Goal: Task Accomplishment & Management: Use online tool/utility

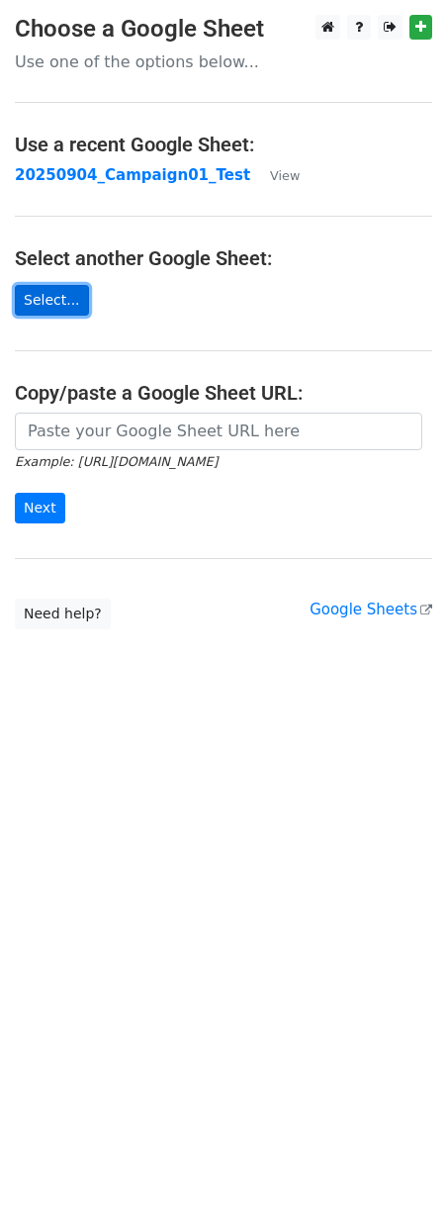
click at [57, 296] on link "Select..." at bounding box center [52, 300] width 74 height 31
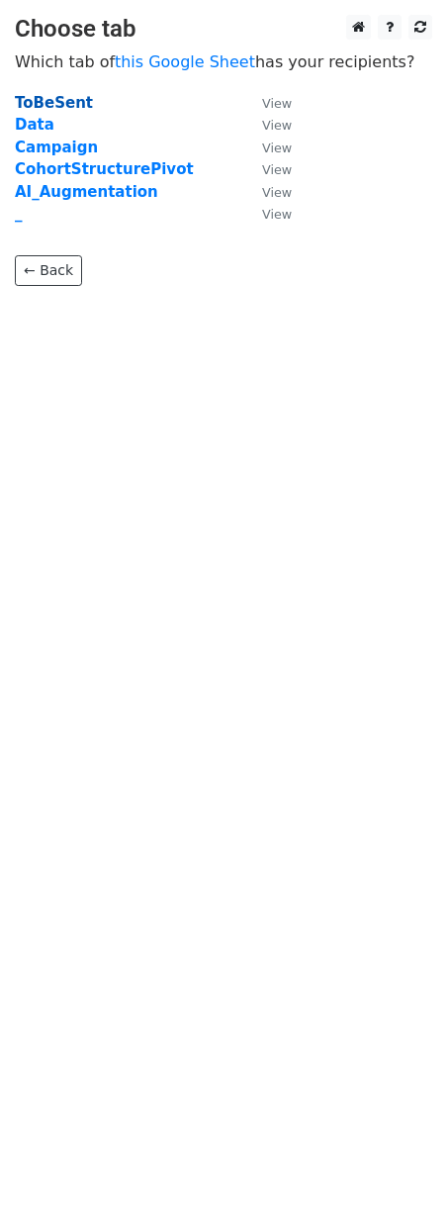
click at [69, 102] on strong "ToBeSent" at bounding box center [54, 103] width 78 height 18
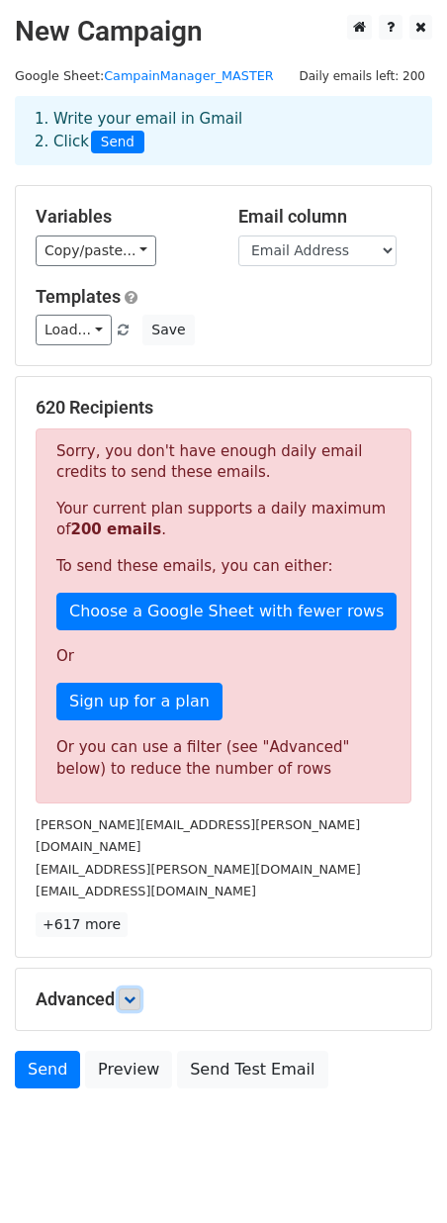
click at [134, 994] on icon at bounding box center [130, 1000] width 12 height 12
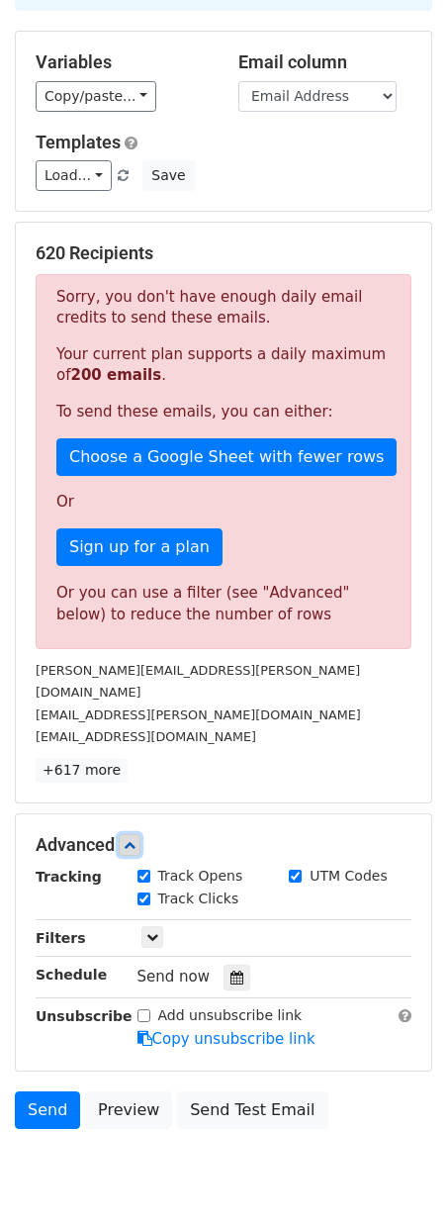
scroll to position [206, 0]
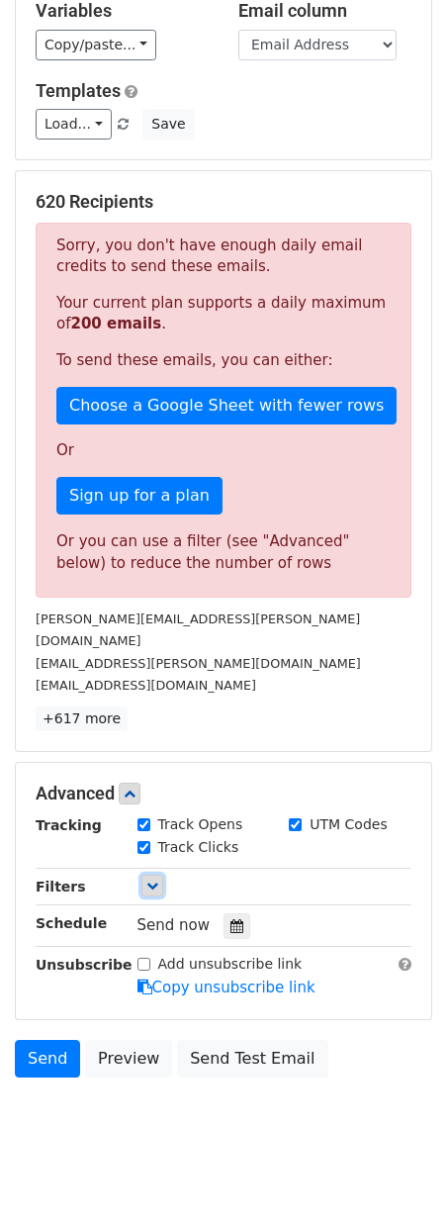
click at [153, 880] on icon at bounding box center [152, 886] width 12 height 12
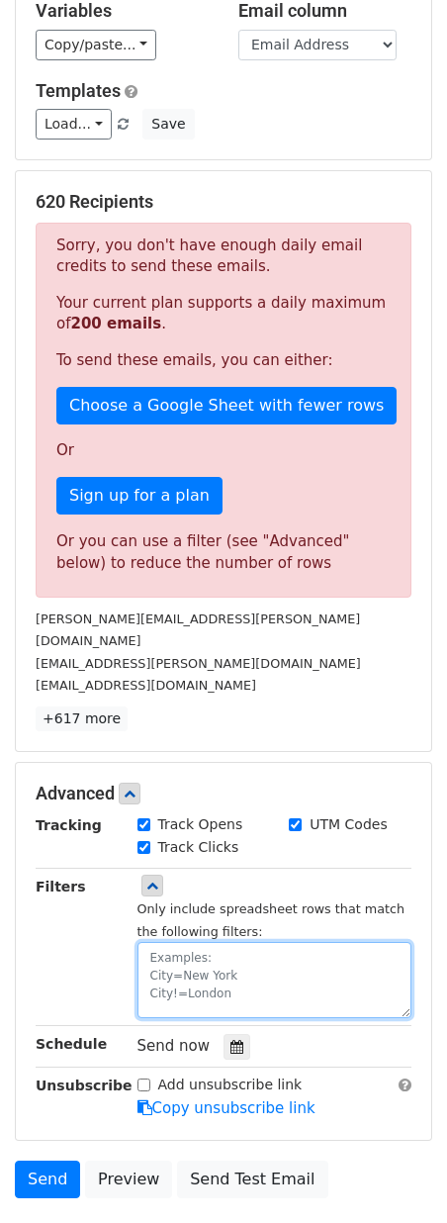
click at [212, 949] on textarea at bounding box center [275, 980] width 275 height 76
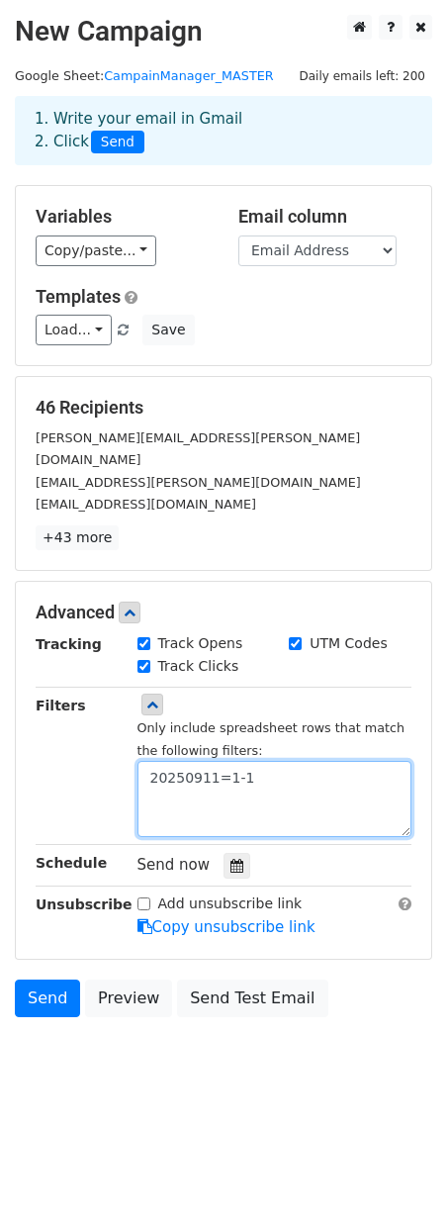
click at [256, 761] on textarea "20250911=1-1" at bounding box center [275, 799] width 275 height 76
type textarea "20250911=1-1"
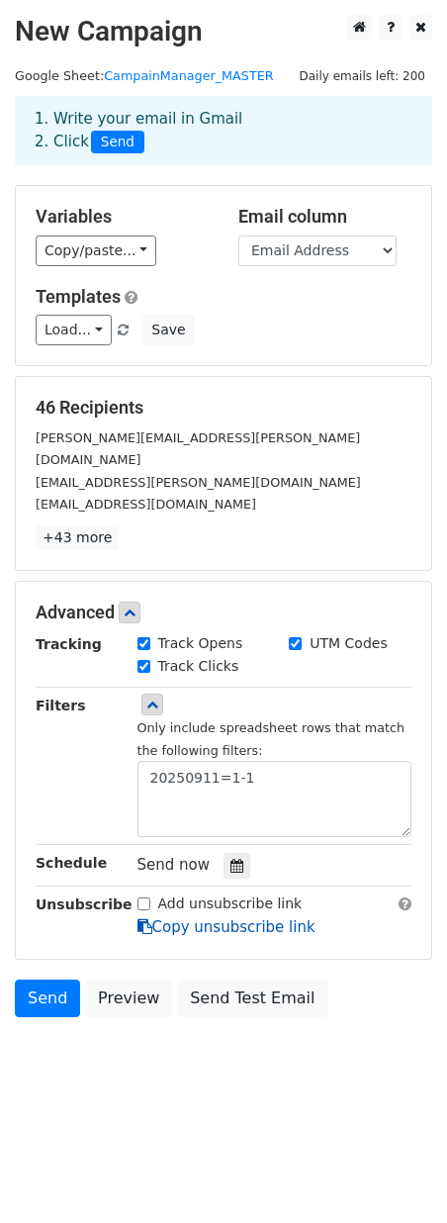
click at [237, 918] on link "Copy unsubscribe link" at bounding box center [227, 927] width 178 height 18
click at [146, 898] on input "Add unsubscribe link" at bounding box center [144, 904] width 13 height 13
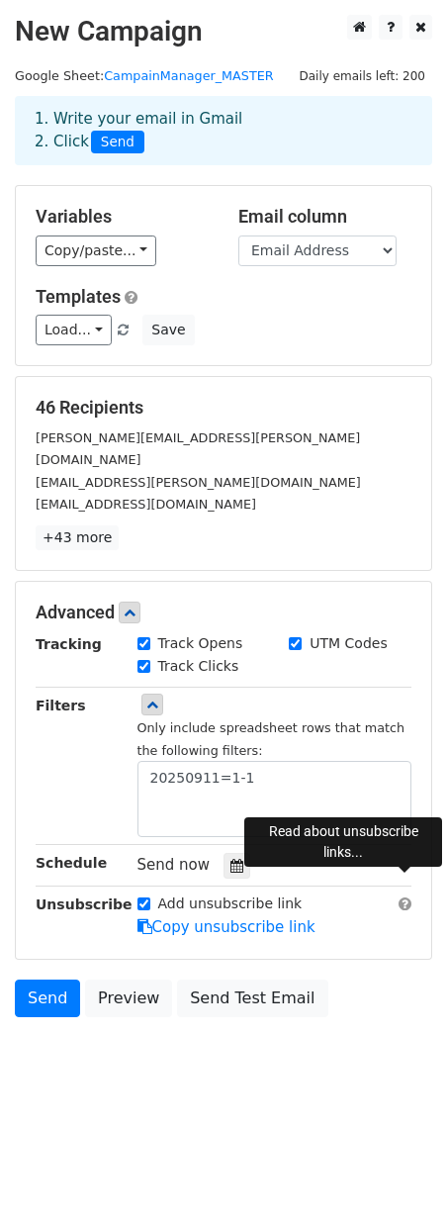
click at [406, 897] on span at bounding box center [405, 904] width 13 height 15
click at [143, 898] on input "Add unsubscribe link" at bounding box center [144, 904] width 13 height 13
checkbox input "false"
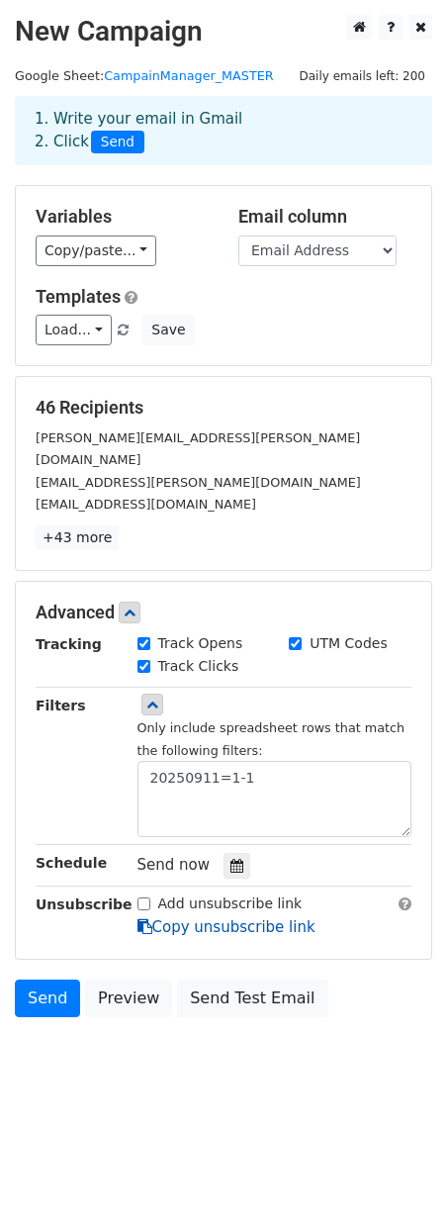
click at [206, 918] on link "Copy unsubscribe link" at bounding box center [227, 927] width 178 height 18
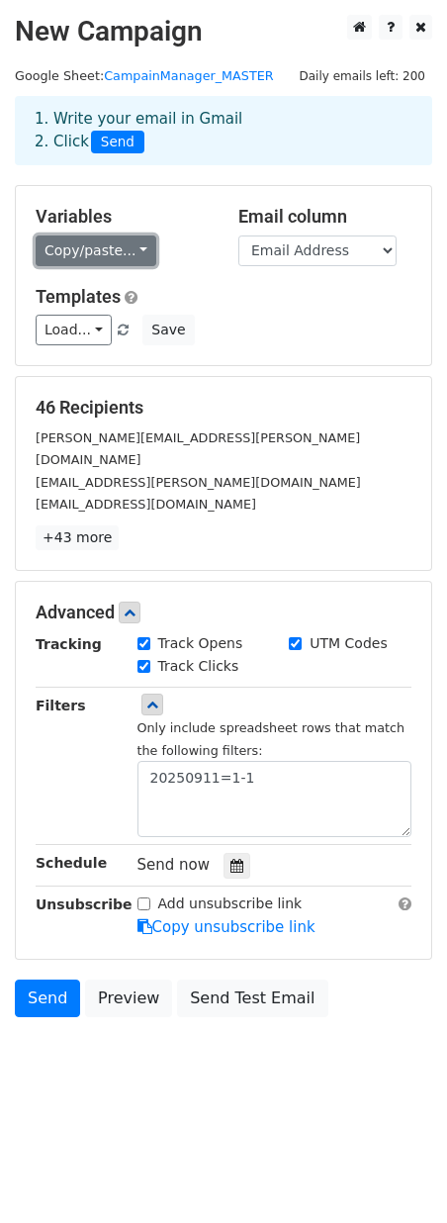
click at [130, 254] on link "Copy/paste..." at bounding box center [96, 251] width 121 height 31
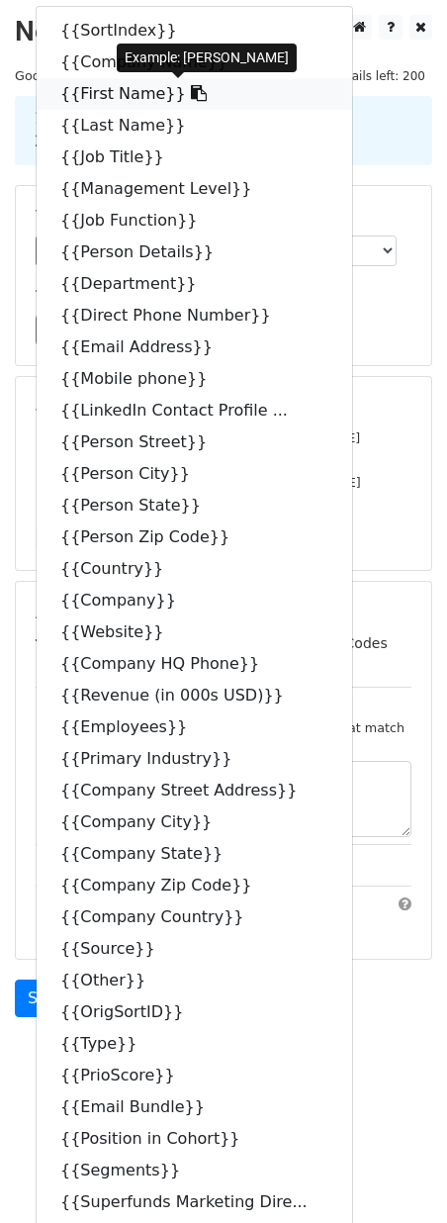
click at [109, 96] on link "{{First Name}}" at bounding box center [195, 94] width 316 height 32
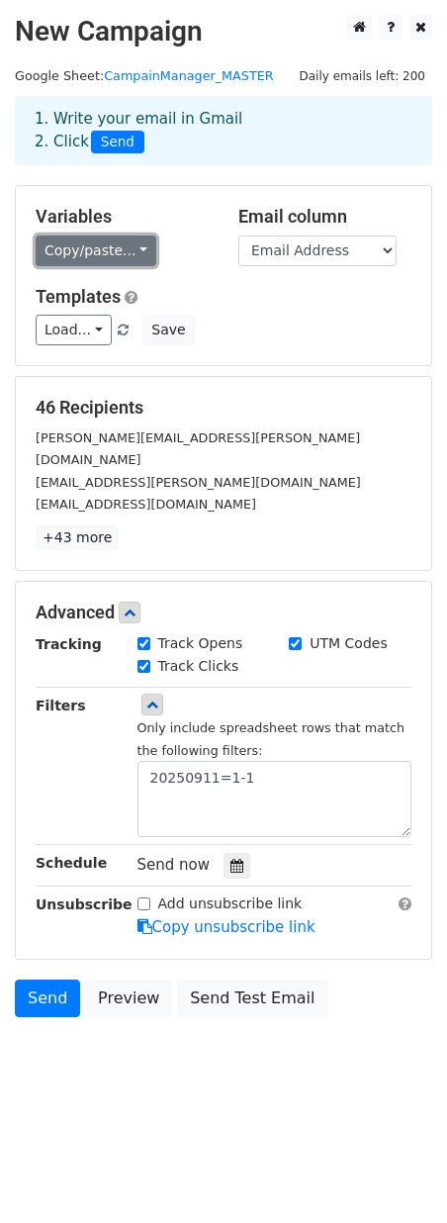
click at [118, 251] on link "Copy/paste..." at bounding box center [96, 251] width 121 height 31
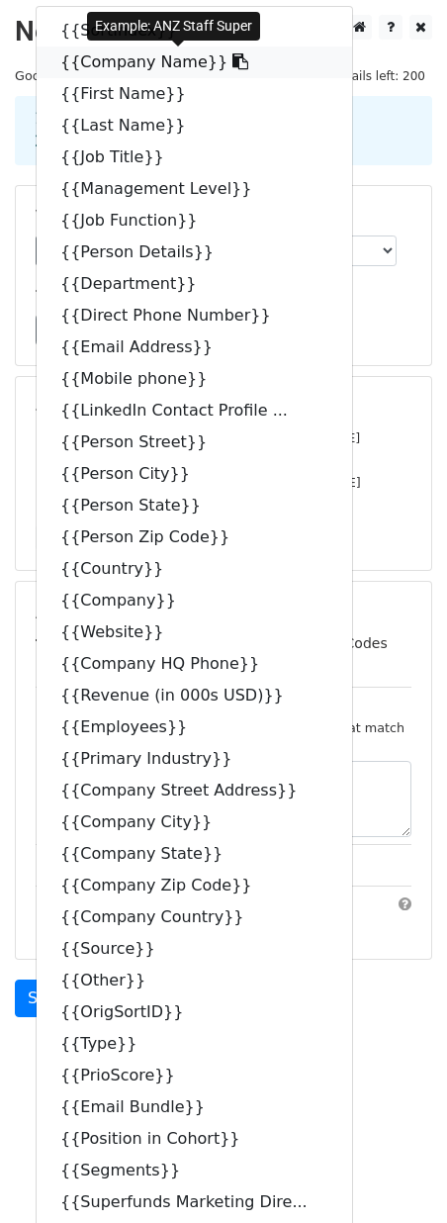
click at [120, 60] on link "{{Company Name}}" at bounding box center [195, 63] width 316 height 32
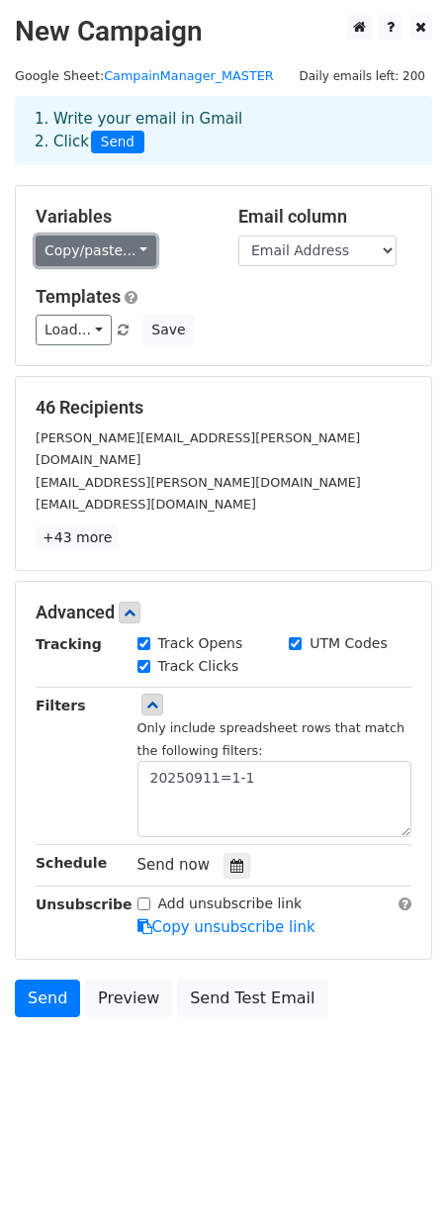
click at [122, 248] on link "Copy/paste..." at bounding box center [96, 251] width 121 height 31
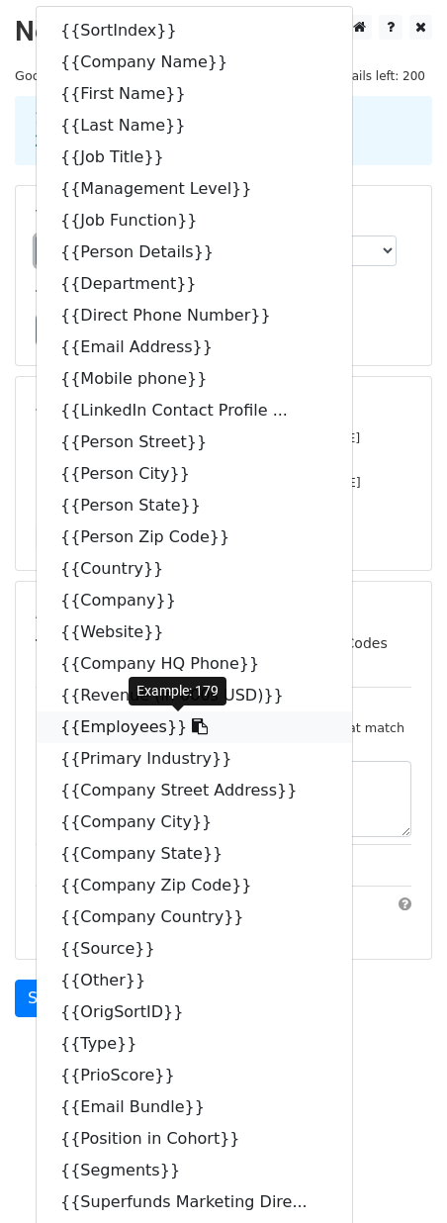
scroll to position [132, 0]
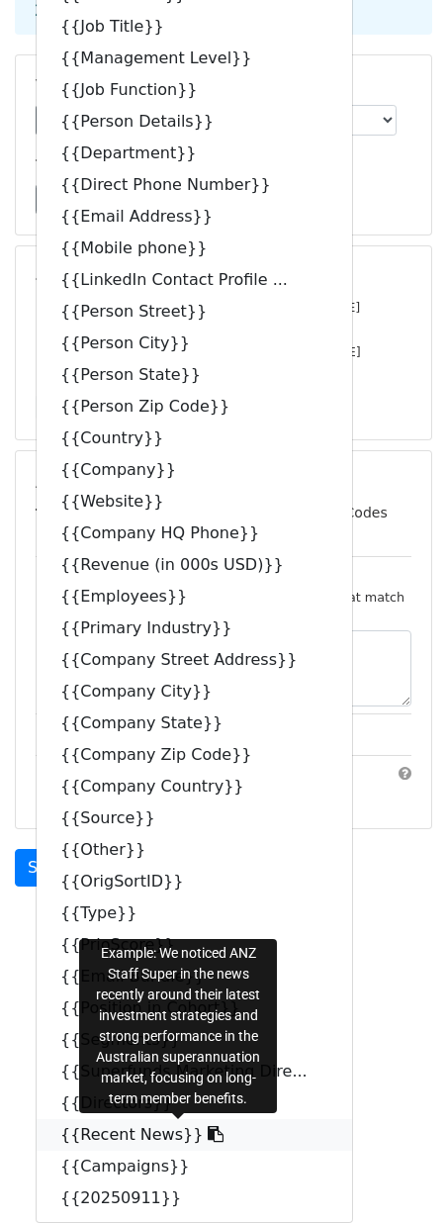
click at [115, 1138] on link "{{Recent News}}" at bounding box center [195, 1135] width 316 height 32
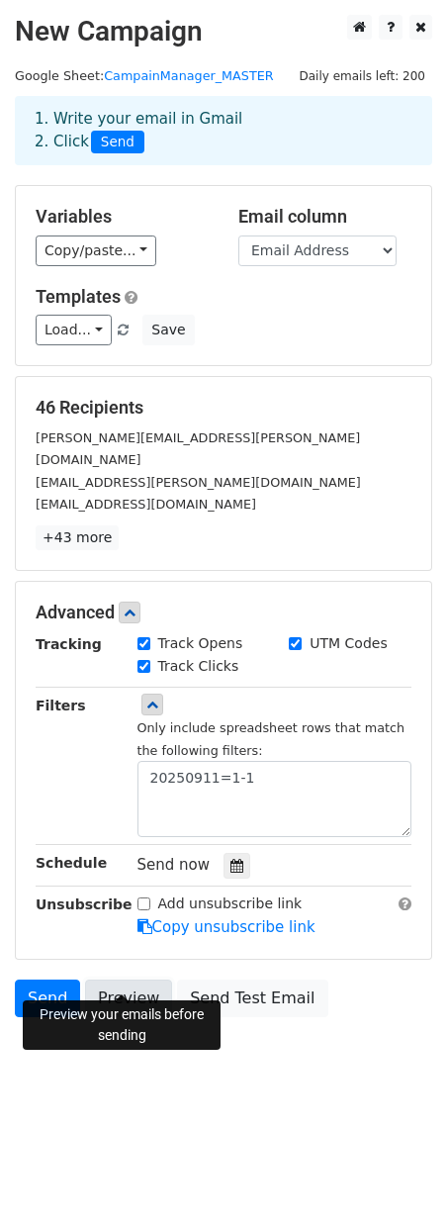
click at [129, 980] on link "Preview" at bounding box center [128, 999] width 87 height 38
click at [124, 980] on link "Preview" at bounding box center [128, 999] width 87 height 38
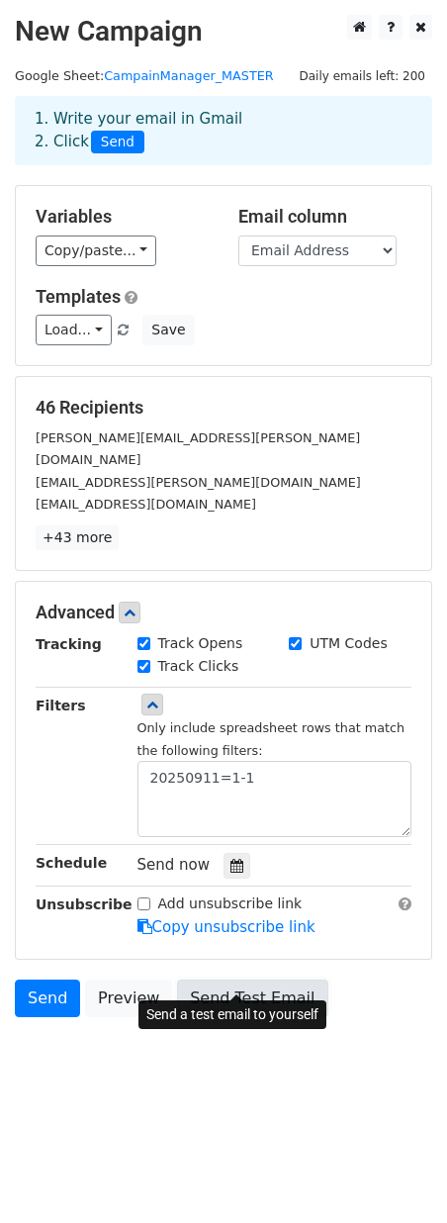
click at [264, 985] on link "Send Test Email" at bounding box center [252, 999] width 150 height 38
click at [254, 980] on link "Send Test Email" at bounding box center [252, 999] width 150 height 38
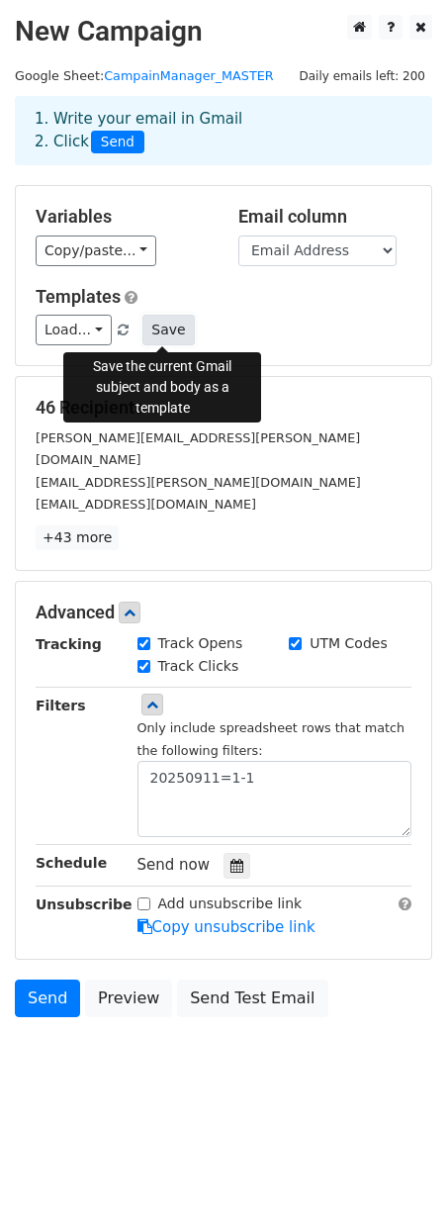
click at [166, 331] on button "Save" at bounding box center [168, 330] width 51 height 31
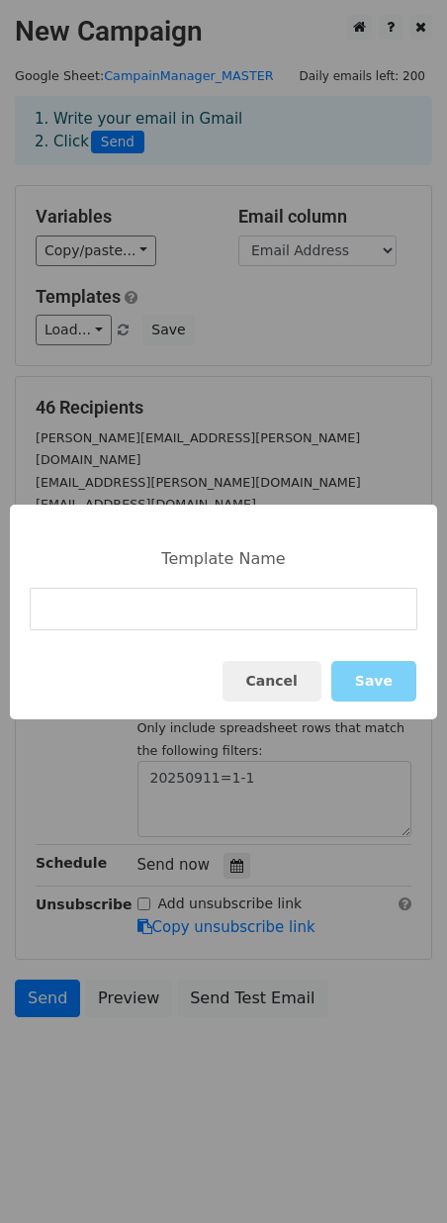
click at [126, 607] on input at bounding box center [224, 609] width 388 height 43
type input "Account Director Intro_v001"
click at [380, 678] on button "Save" at bounding box center [374, 681] width 85 height 41
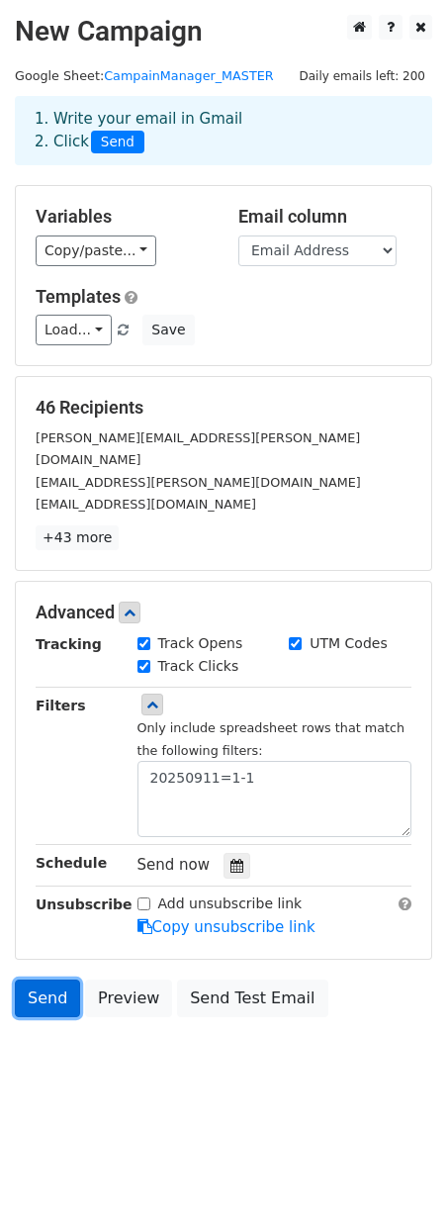
click at [50, 980] on link "Send" at bounding box center [47, 999] width 65 height 38
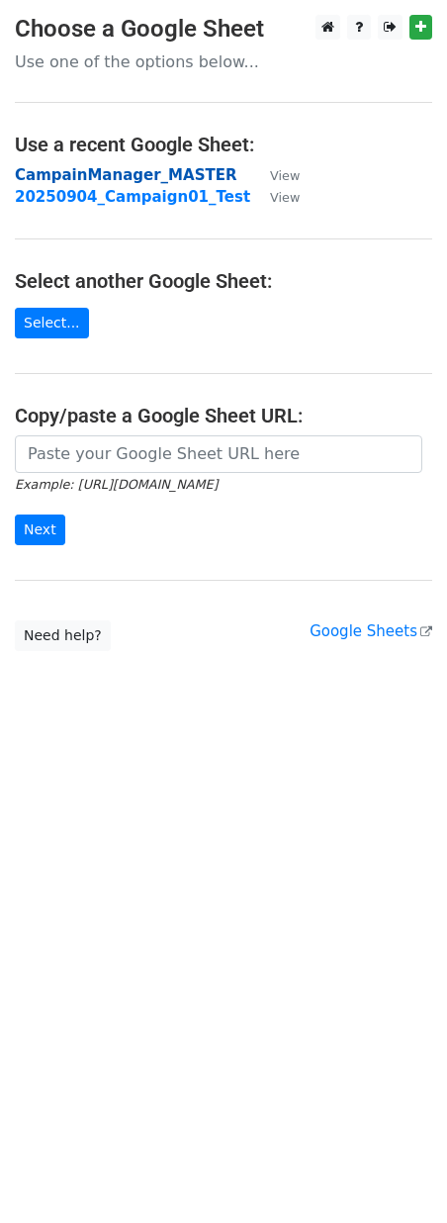
click at [155, 174] on strong "CampainManager_MASTER" at bounding box center [126, 175] width 222 height 18
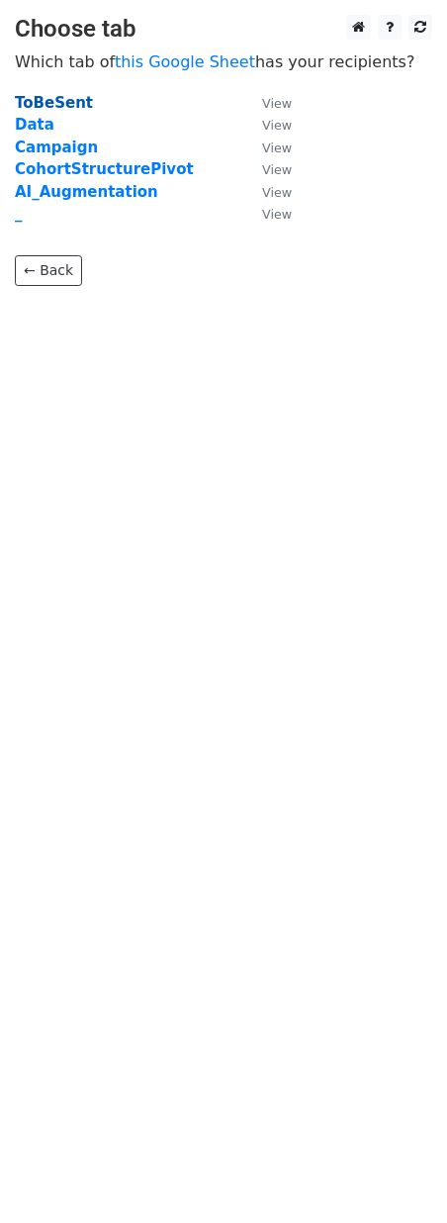
click at [61, 103] on strong "ToBeSent" at bounding box center [54, 103] width 78 height 18
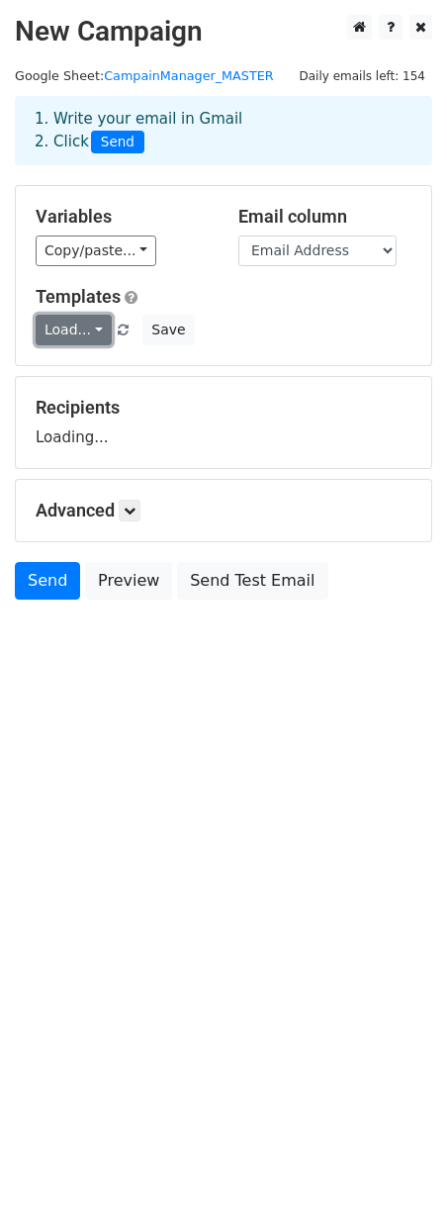
click at [96, 328] on link "Load..." at bounding box center [74, 330] width 76 height 31
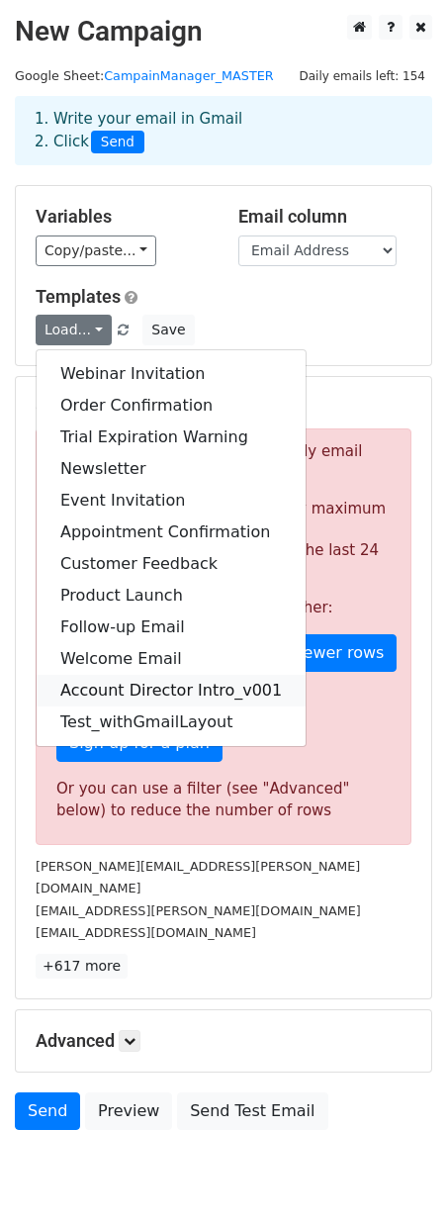
click at [170, 689] on link "Account Director Intro_v001" at bounding box center [171, 691] width 269 height 32
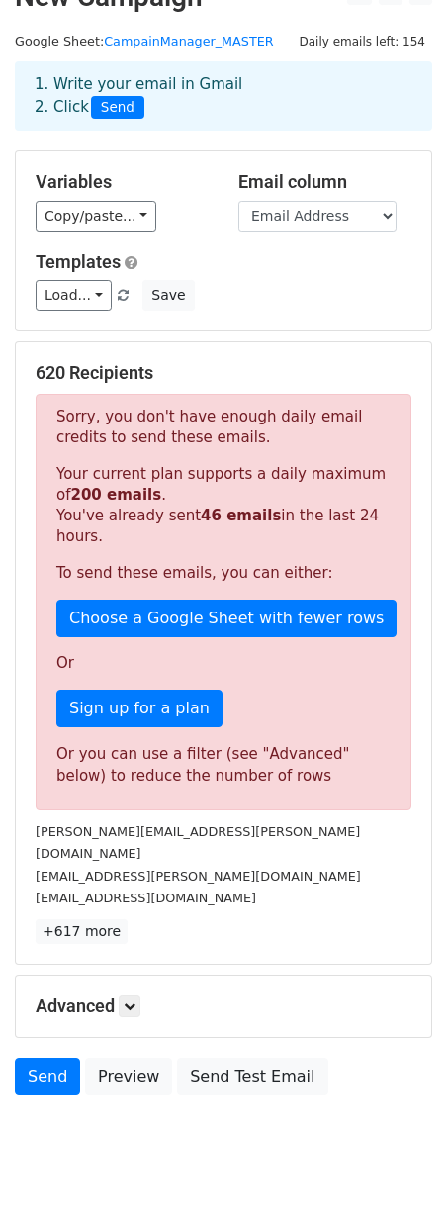
scroll to position [53, 0]
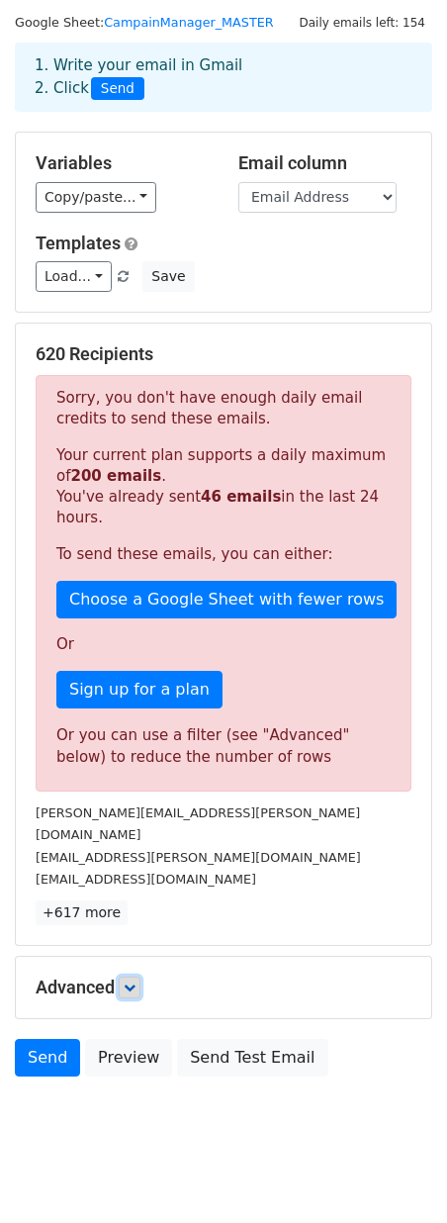
click at [133, 982] on icon at bounding box center [130, 988] width 12 height 12
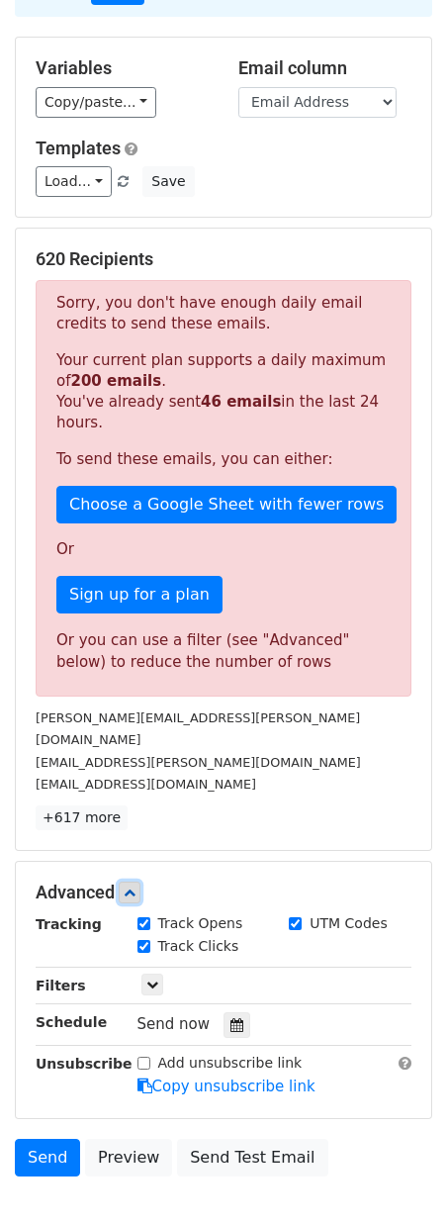
scroll to position [247, 0]
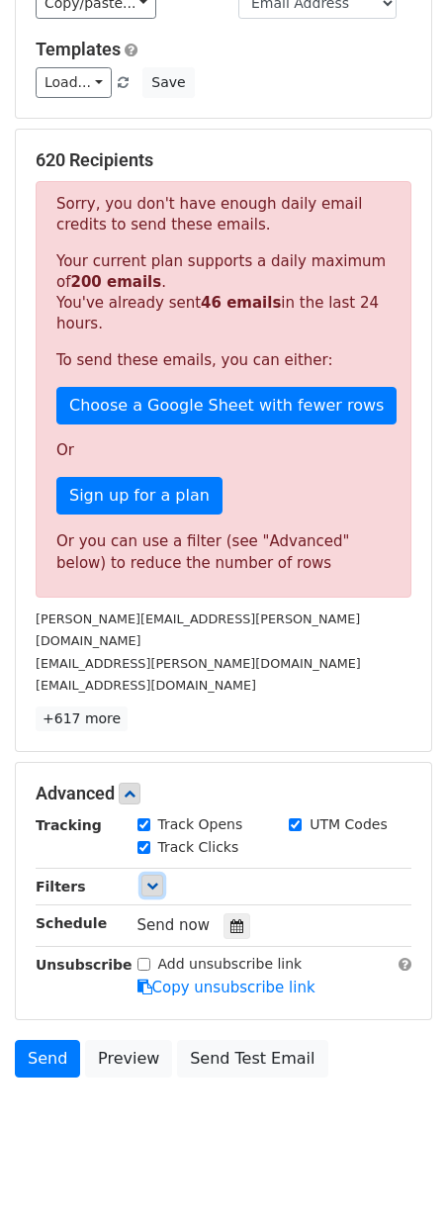
click at [152, 880] on icon at bounding box center [152, 886] width 12 height 12
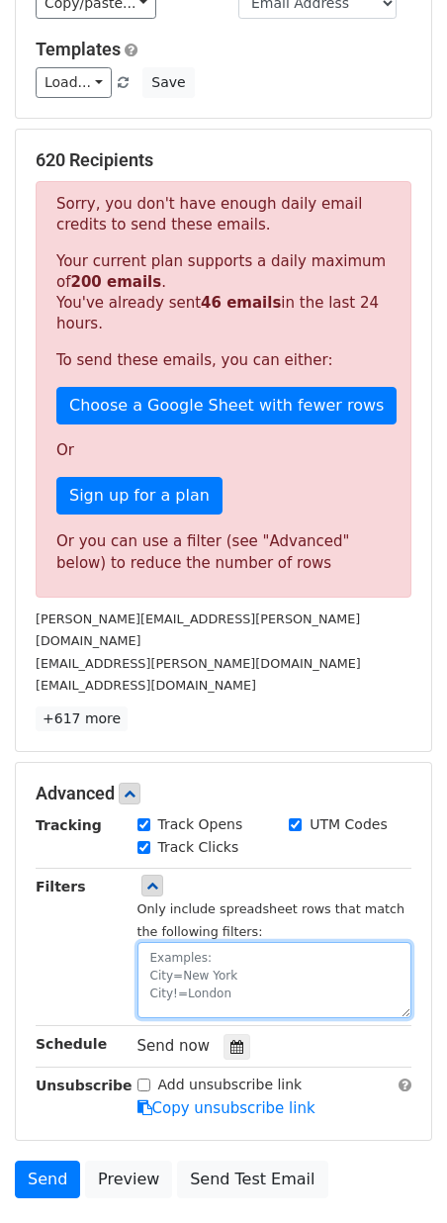
click at [195, 942] on textarea at bounding box center [275, 980] width 275 height 76
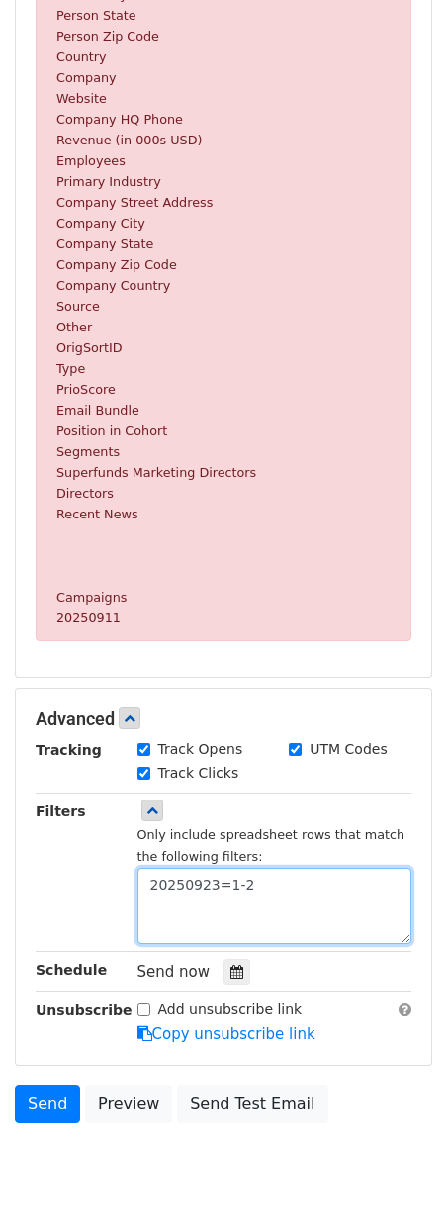
scroll to position [944, 0]
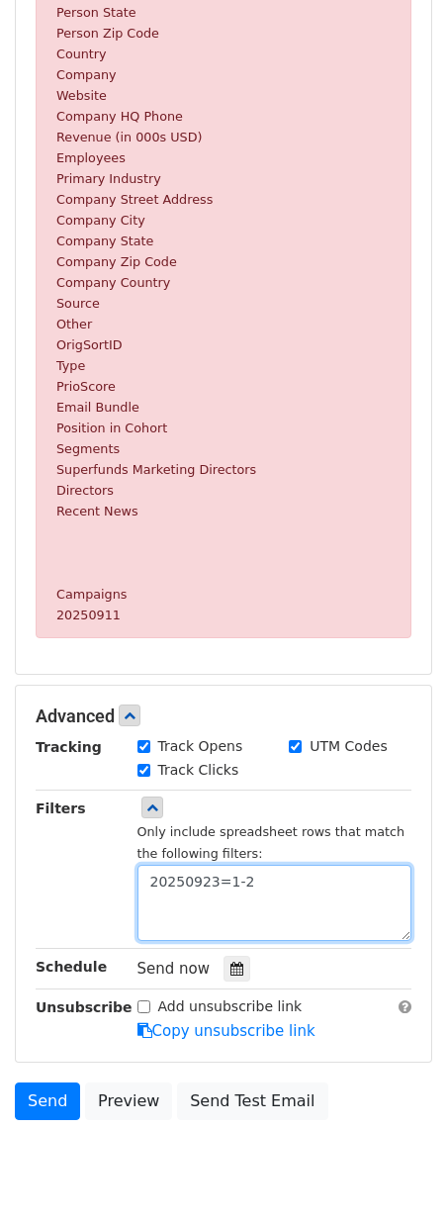
click at [217, 929] on textarea "20250923=1-2" at bounding box center [275, 903] width 275 height 76
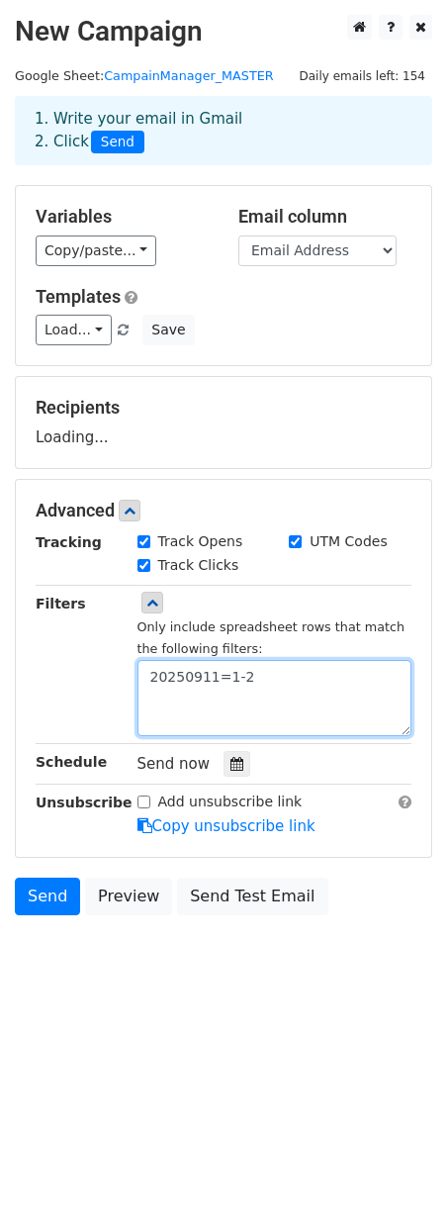
scroll to position [0, 0]
click at [278, 923] on form "Variables Copy/paste... {{SortIndex}} {{Company Name}} {{First Name}} {{Last Na…" at bounding box center [224, 555] width 418 height 740
click at [254, 676] on textarea "20250911=1-2" at bounding box center [275, 698] width 275 height 76
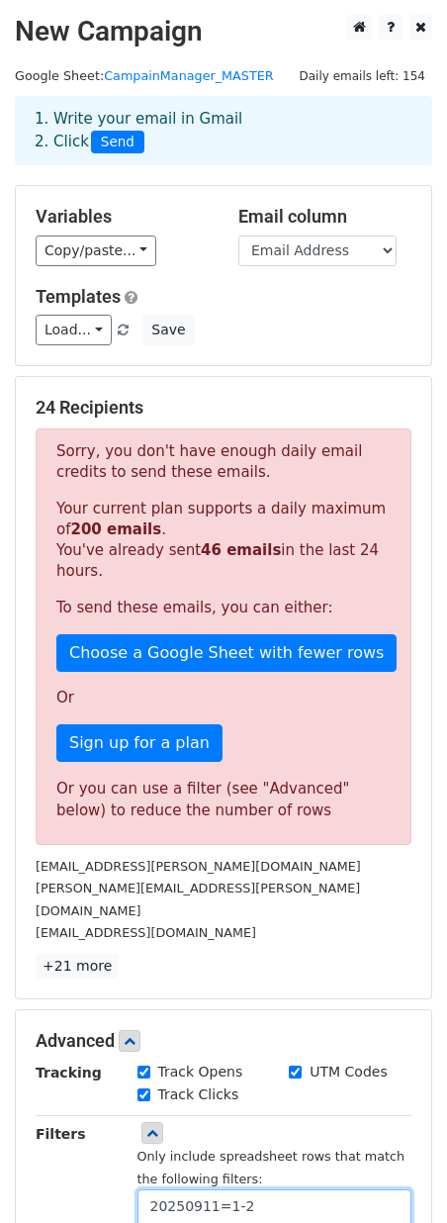
type textarea "20250911=1-2"
click at [308, 804] on div "Or you can use a filter (see "Advanced" below) to reduce the number of rows" at bounding box center [223, 800] width 335 height 45
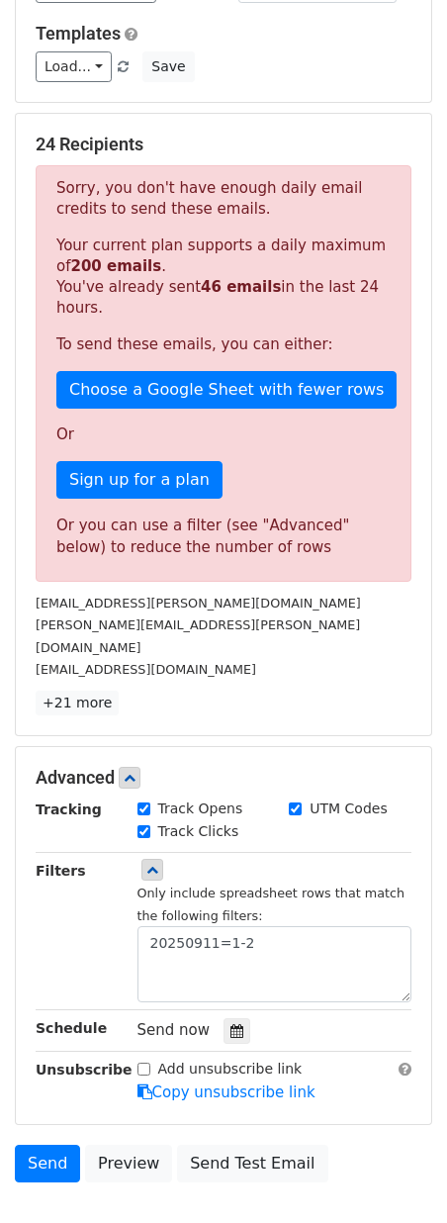
scroll to position [368, 0]
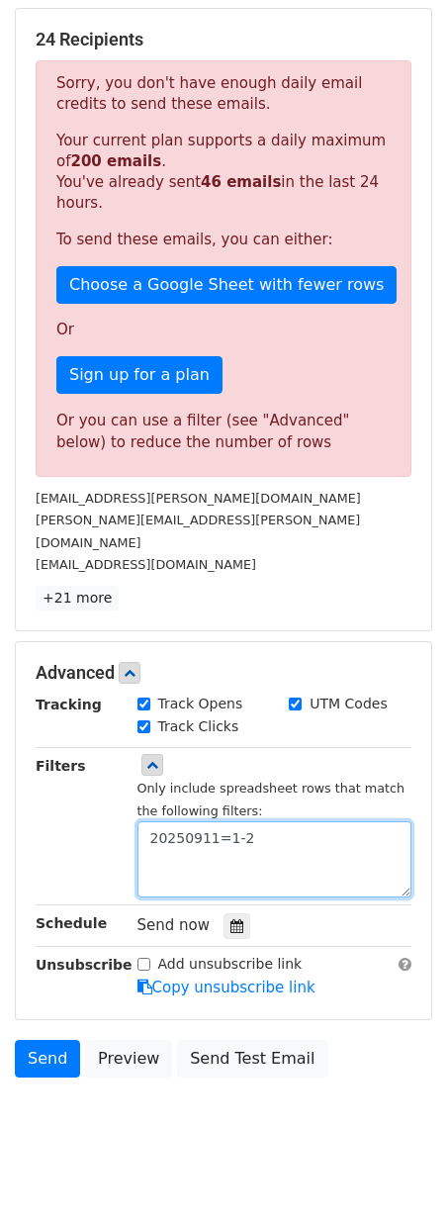
click at [272, 821] on textarea "20250911=1-2" at bounding box center [275, 859] width 275 height 76
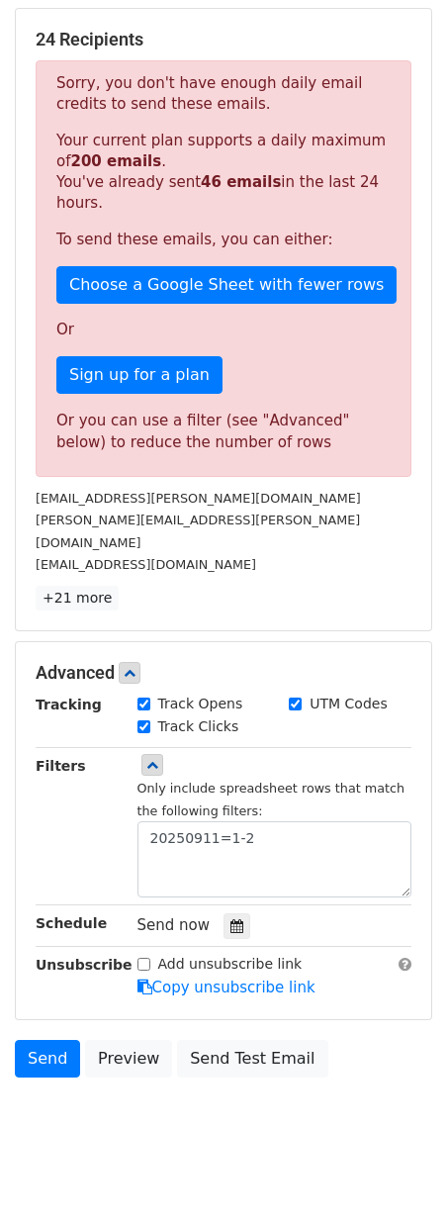
click at [117, 833] on div "Filters" at bounding box center [72, 826] width 102 height 143
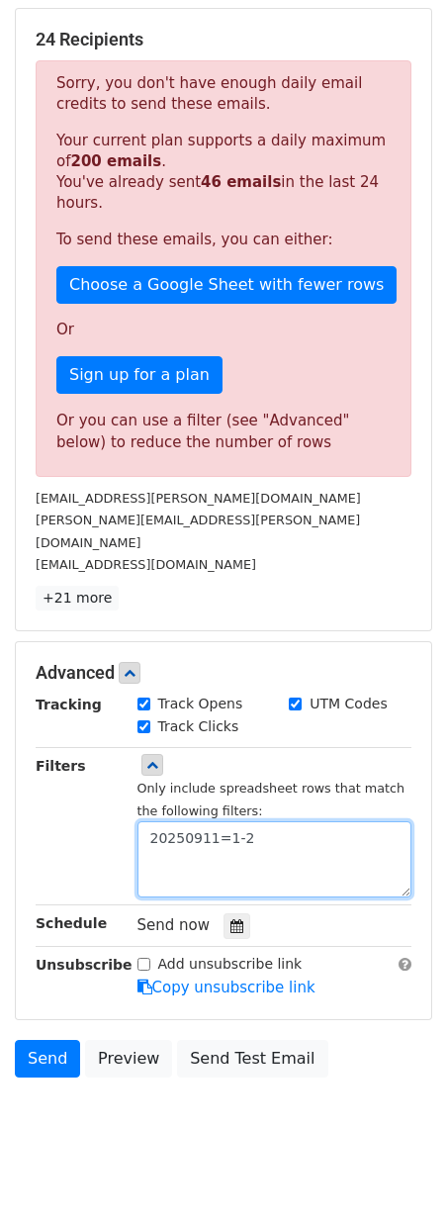
click at [254, 821] on textarea "20250911=1-2" at bounding box center [275, 859] width 275 height 76
click at [242, 828] on textarea "20250911=1-2" at bounding box center [275, 859] width 275 height 76
click at [260, 821] on textarea "20250911=1-2" at bounding box center [275, 859] width 275 height 76
click at [269, 824] on textarea "20250911=1-2" at bounding box center [275, 859] width 275 height 76
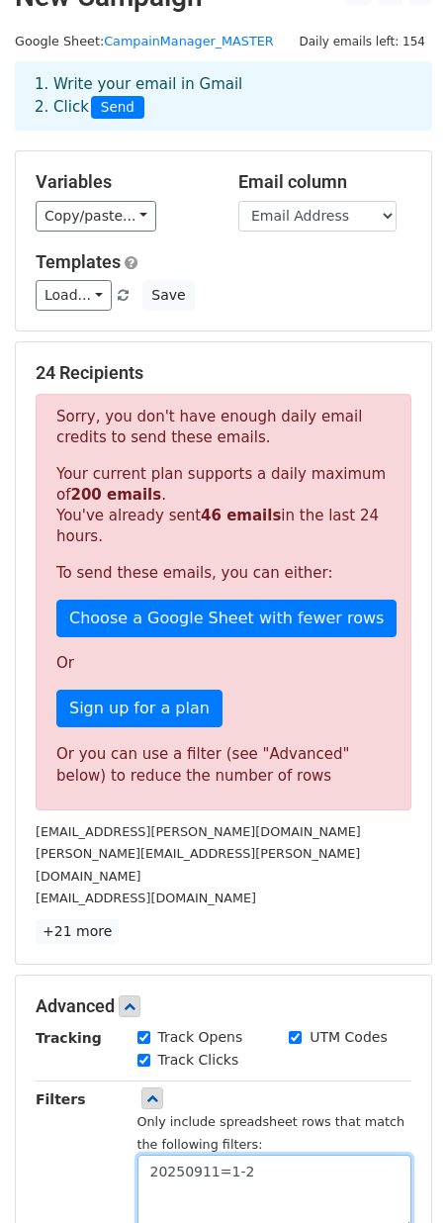
scroll to position [0, 0]
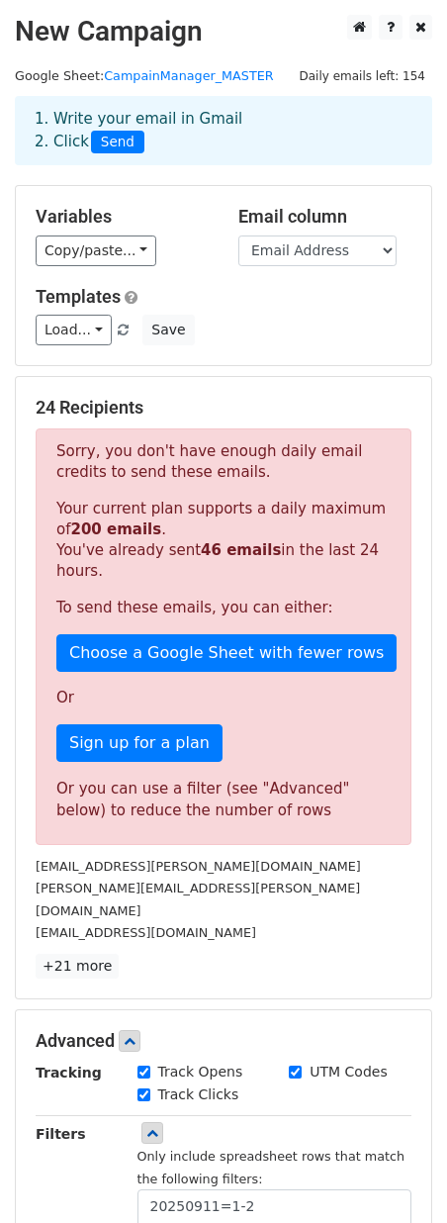
click at [167, 567] on p "Your current plan supports a daily maximum of 200 emails . You've already sent …" at bounding box center [223, 540] width 335 height 83
click at [139, 249] on link "Copy/paste..." at bounding box center [96, 251] width 121 height 31
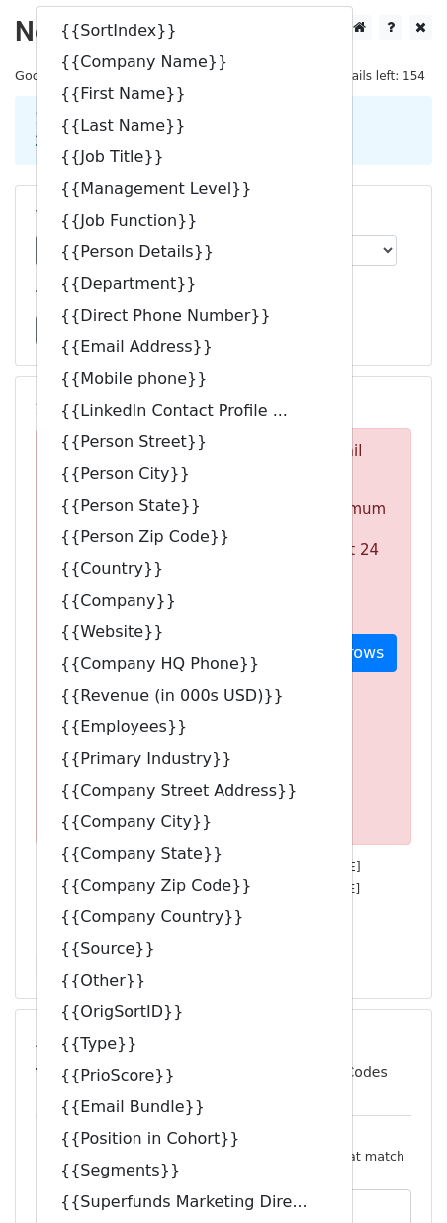
click at [364, 324] on div "Load... Webinar Invitation Order Confirmation Trial Expiration Warning Newslett…" at bounding box center [224, 330] width 406 height 31
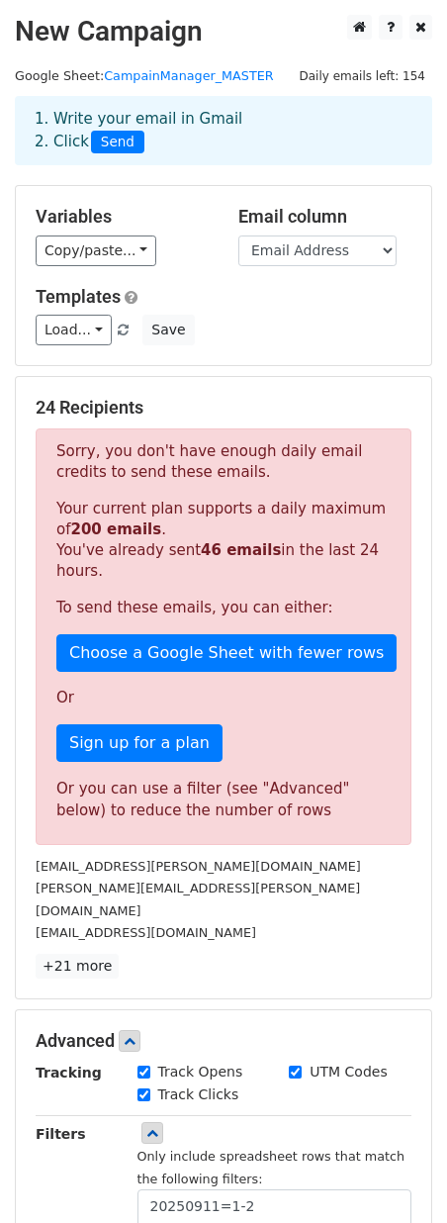
click at [158, 510] on p "Your current plan supports a daily maximum of 200 emails . You've already sent …" at bounding box center [223, 540] width 335 height 83
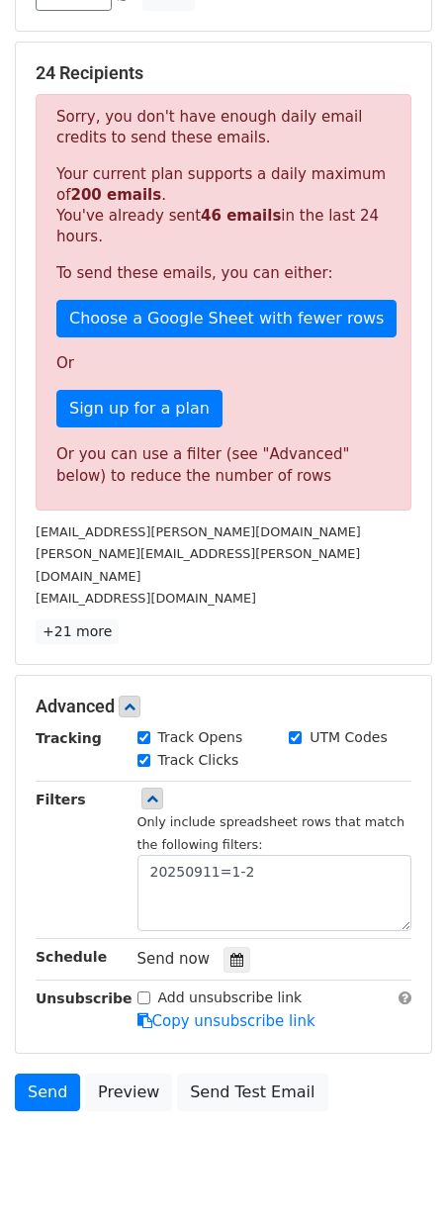
scroll to position [332, 0]
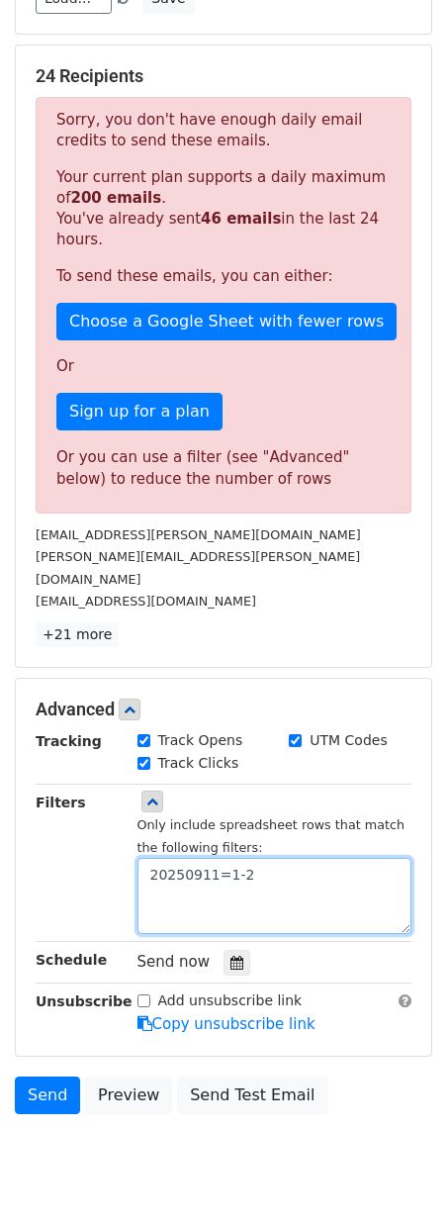
click at [247, 858] on textarea "20250911=1-2" at bounding box center [275, 896] width 275 height 76
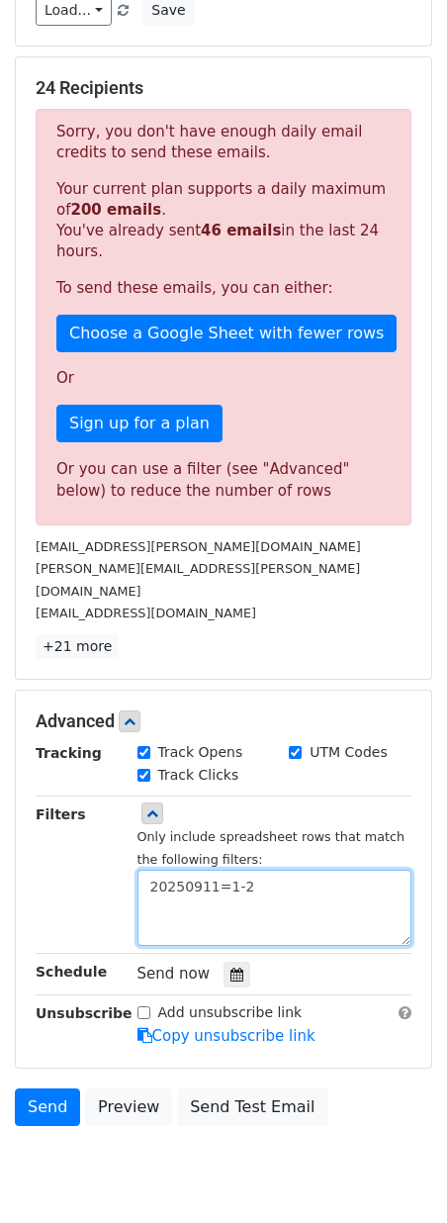
scroll to position [368, 0]
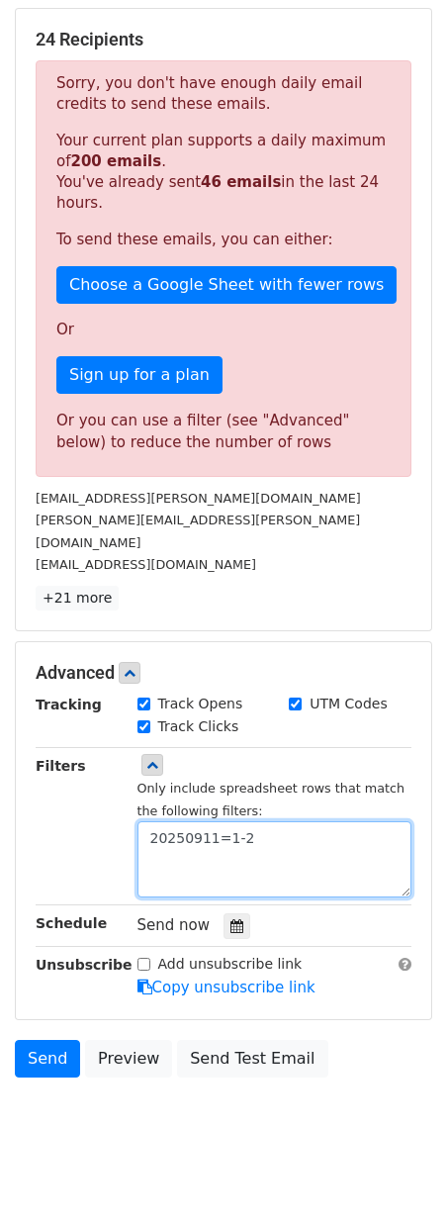
click at [252, 821] on textarea "20250911=1-2" at bounding box center [275, 859] width 275 height 76
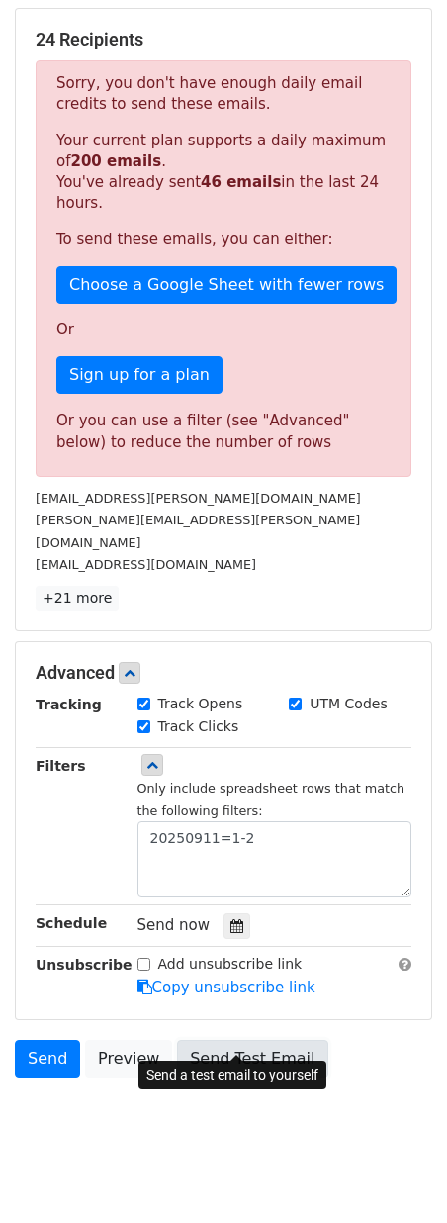
click at [234, 1040] on link "Send Test Email" at bounding box center [252, 1059] width 150 height 38
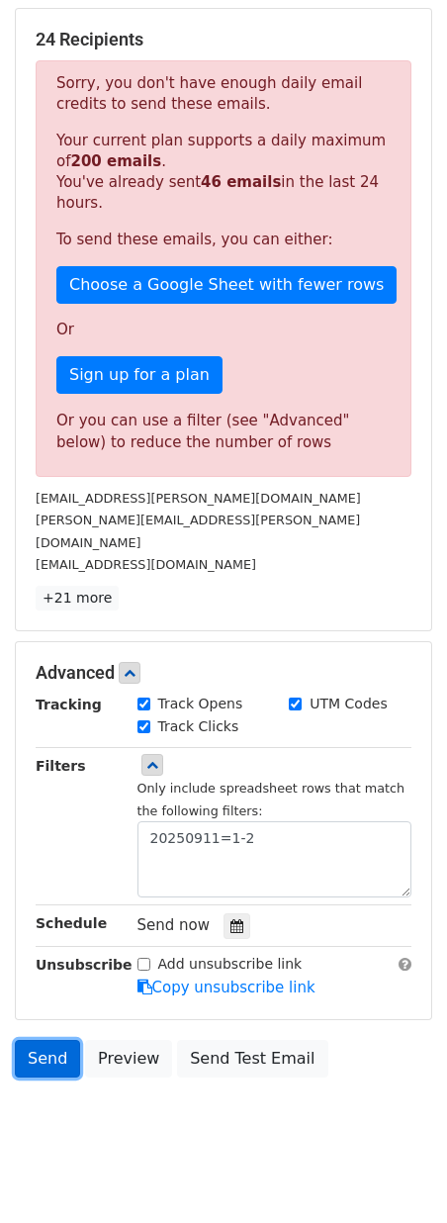
click at [53, 1040] on link "Send" at bounding box center [47, 1059] width 65 height 38
